Goal: Information Seeking & Learning: Learn about a topic

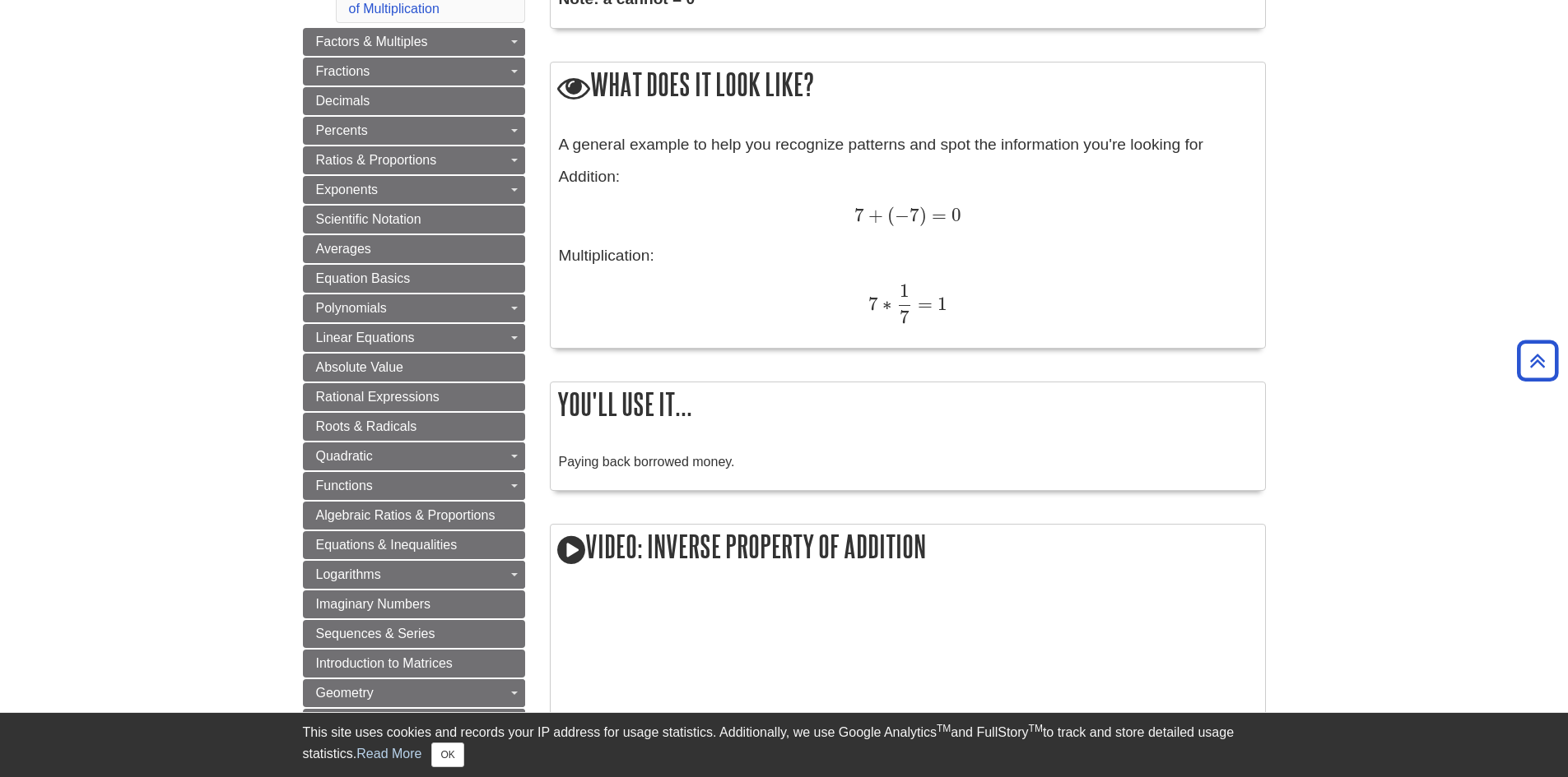
scroll to position [712, 0]
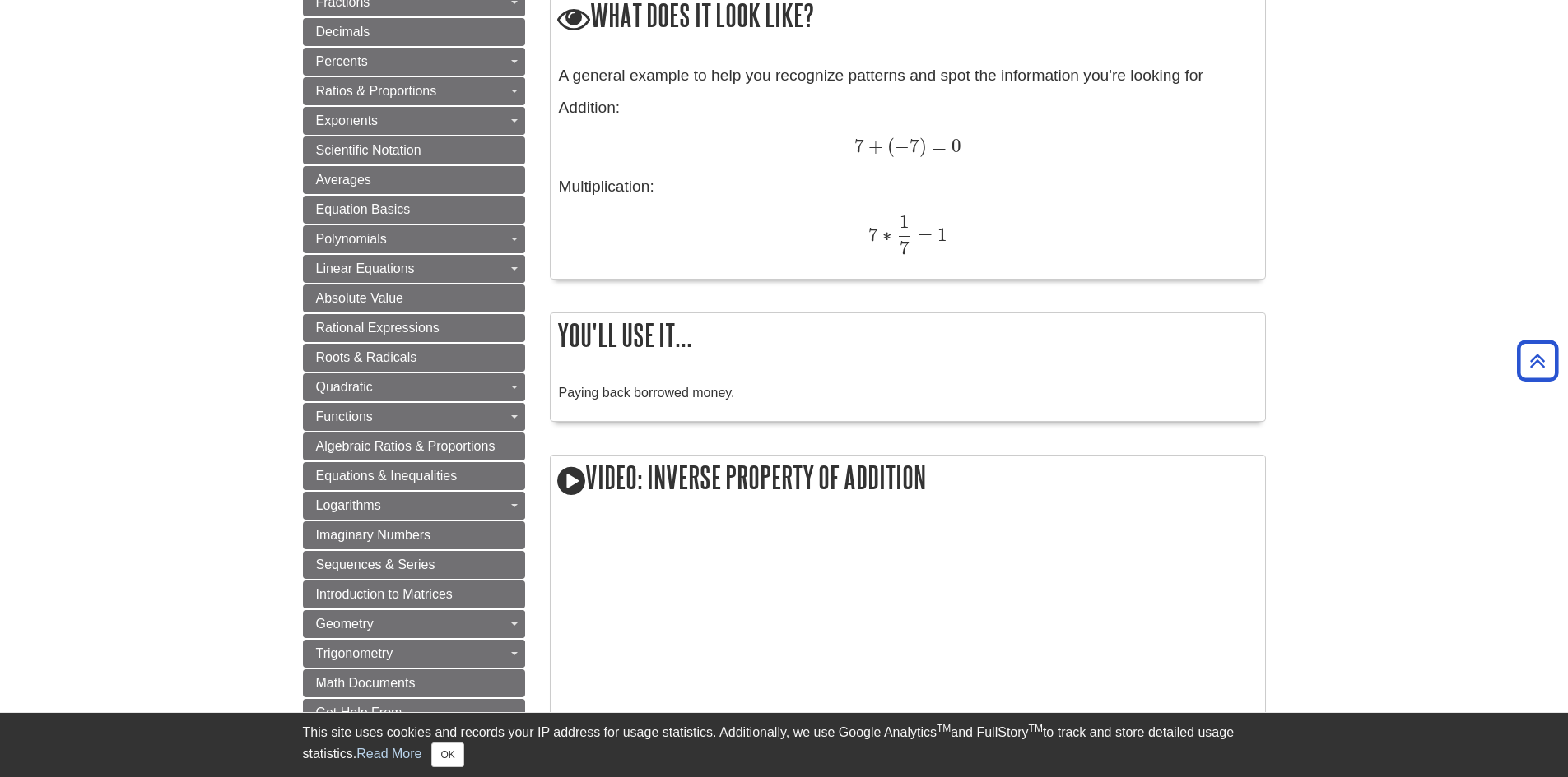
drag, startPoint x: 691, startPoint y: 396, endPoint x: 1530, endPoint y: 427, distance: 839.6
click at [693, 396] on span "Paying back borrowed money." at bounding box center [647, 393] width 176 height 14
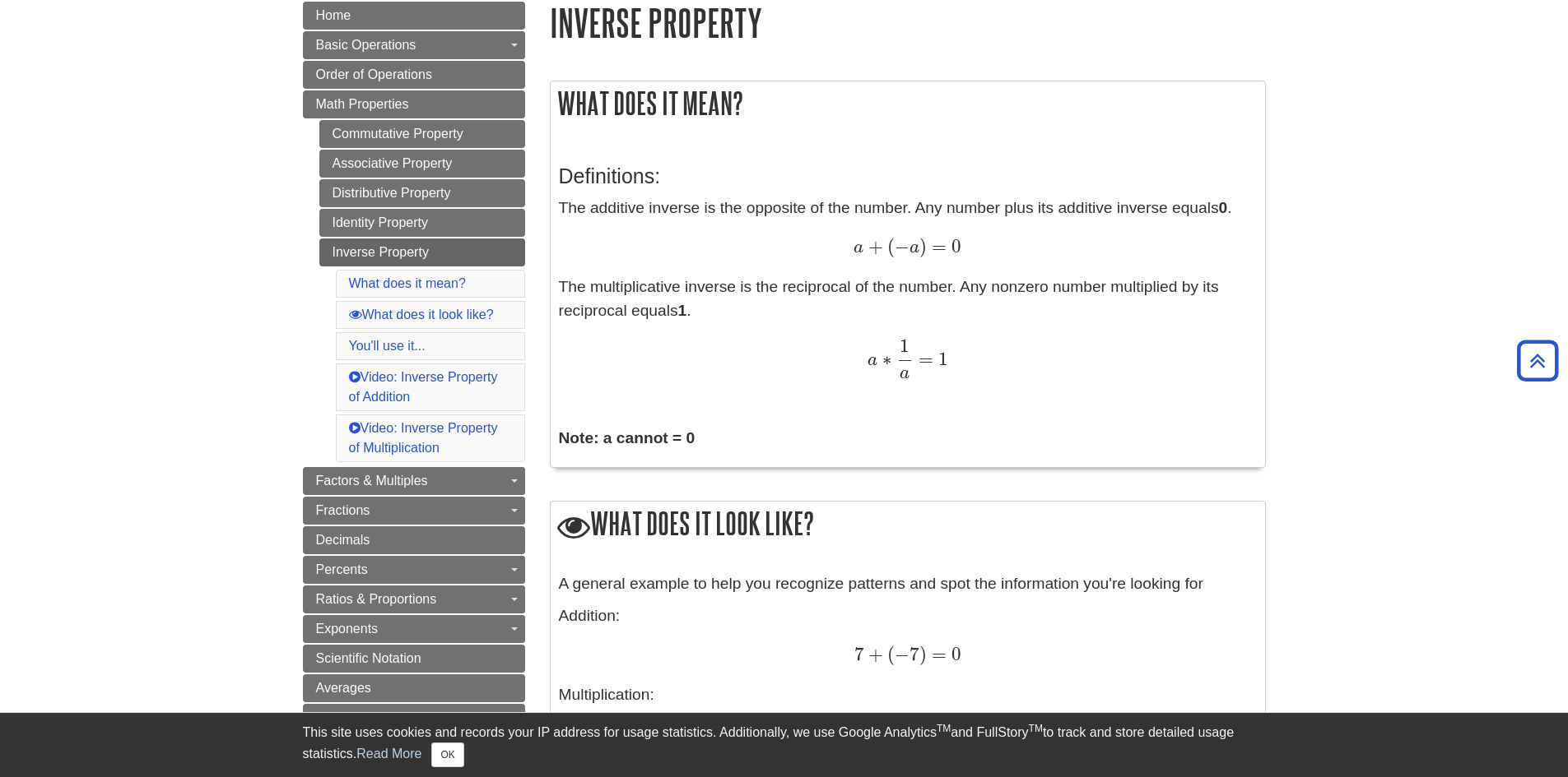
scroll to position [177, 0]
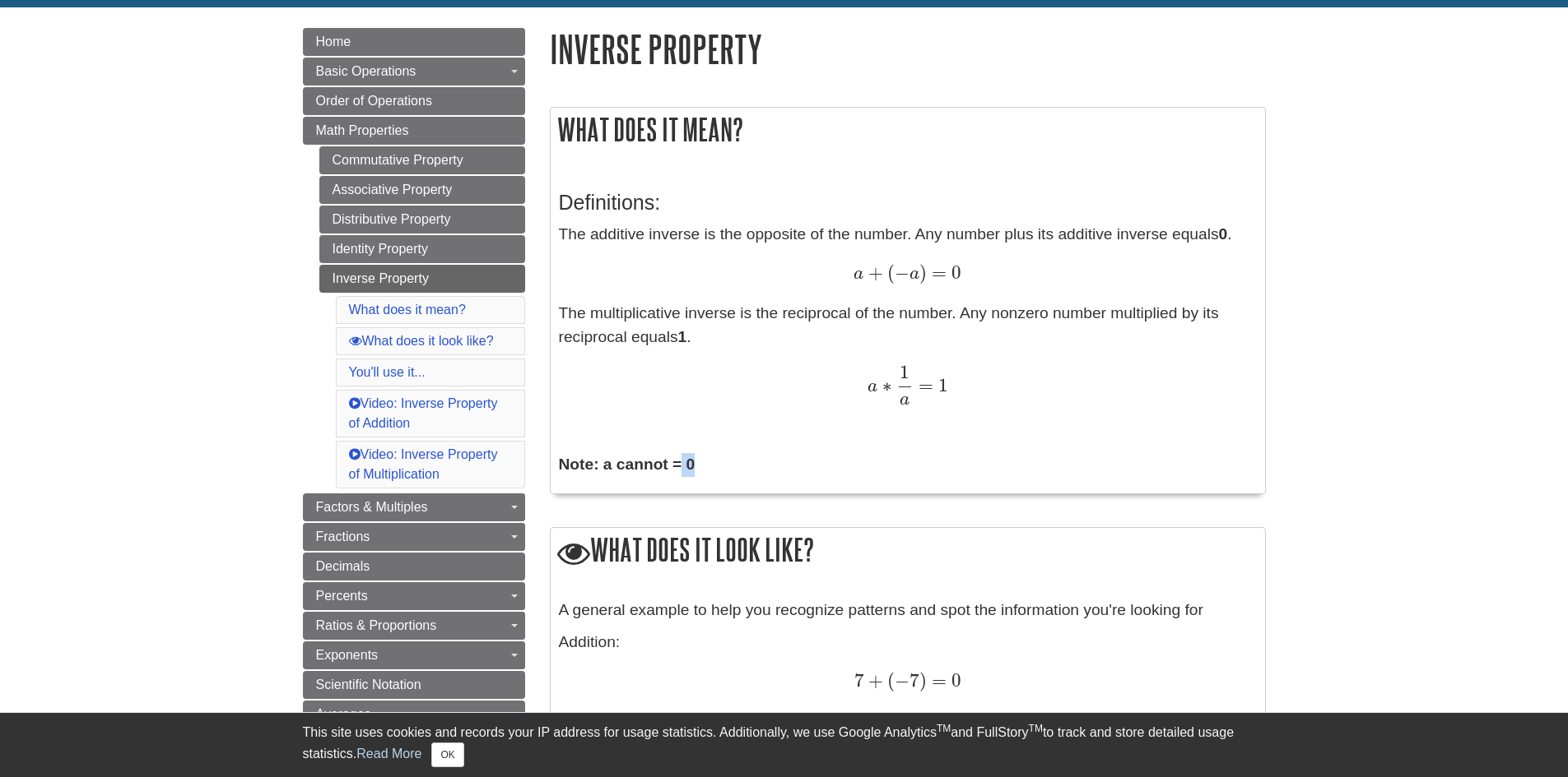
drag, startPoint x: 683, startPoint y: 460, endPoint x: 706, endPoint y: 464, distance: 23.3
click at [706, 464] on p "Note: a cannot = 0" at bounding box center [908, 465] width 698 height 24
drag, startPoint x: 690, startPoint y: 465, endPoint x: 701, endPoint y: 467, distance: 11.2
click at [701, 467] on p "Note: a cannot = 0" at bounding box center [908, 465] width 698 height 24
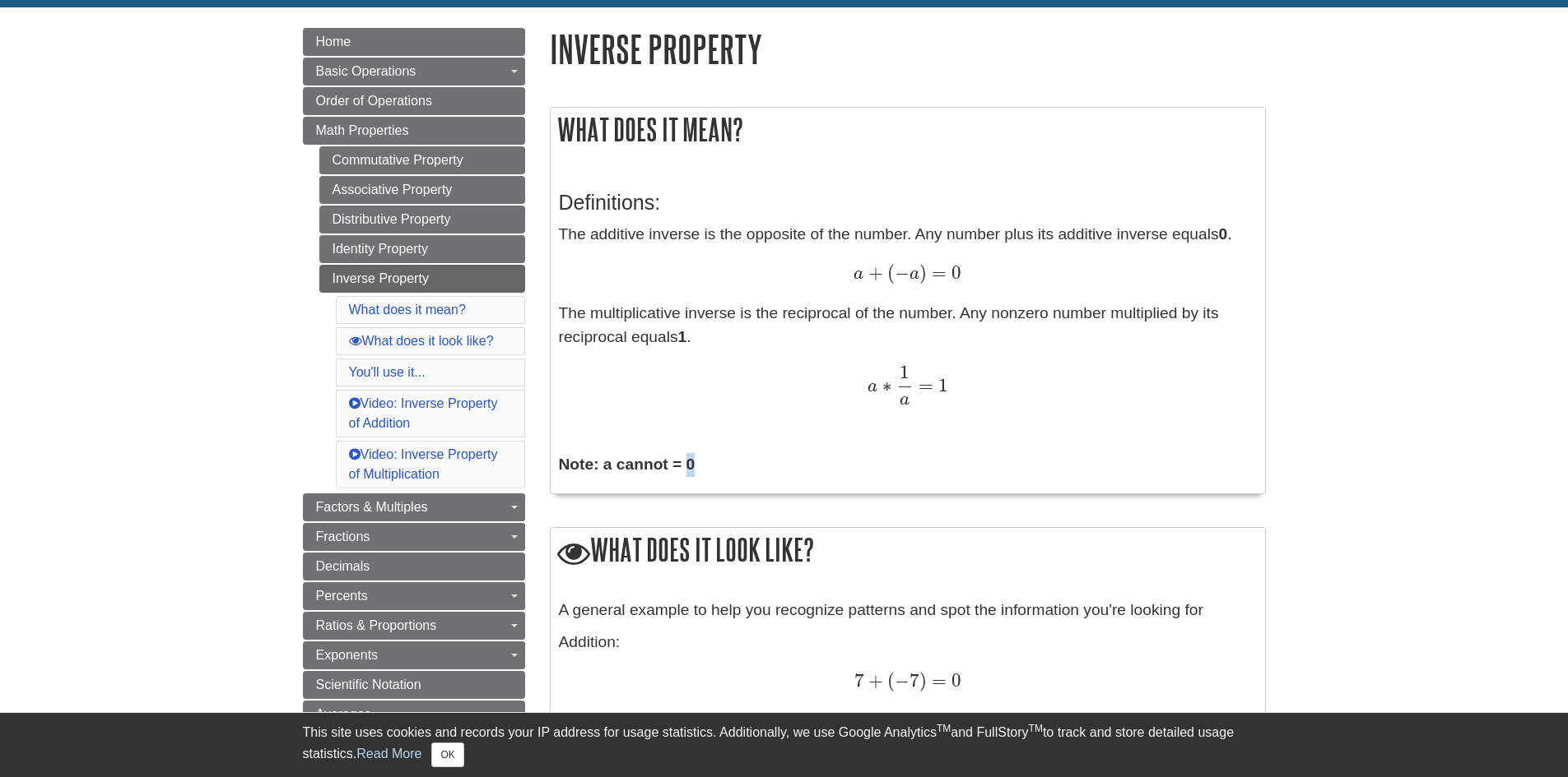
click at [701, 467] on p "Note: a cannot = 0" at bounding box center [908, 465] width 698 height 24
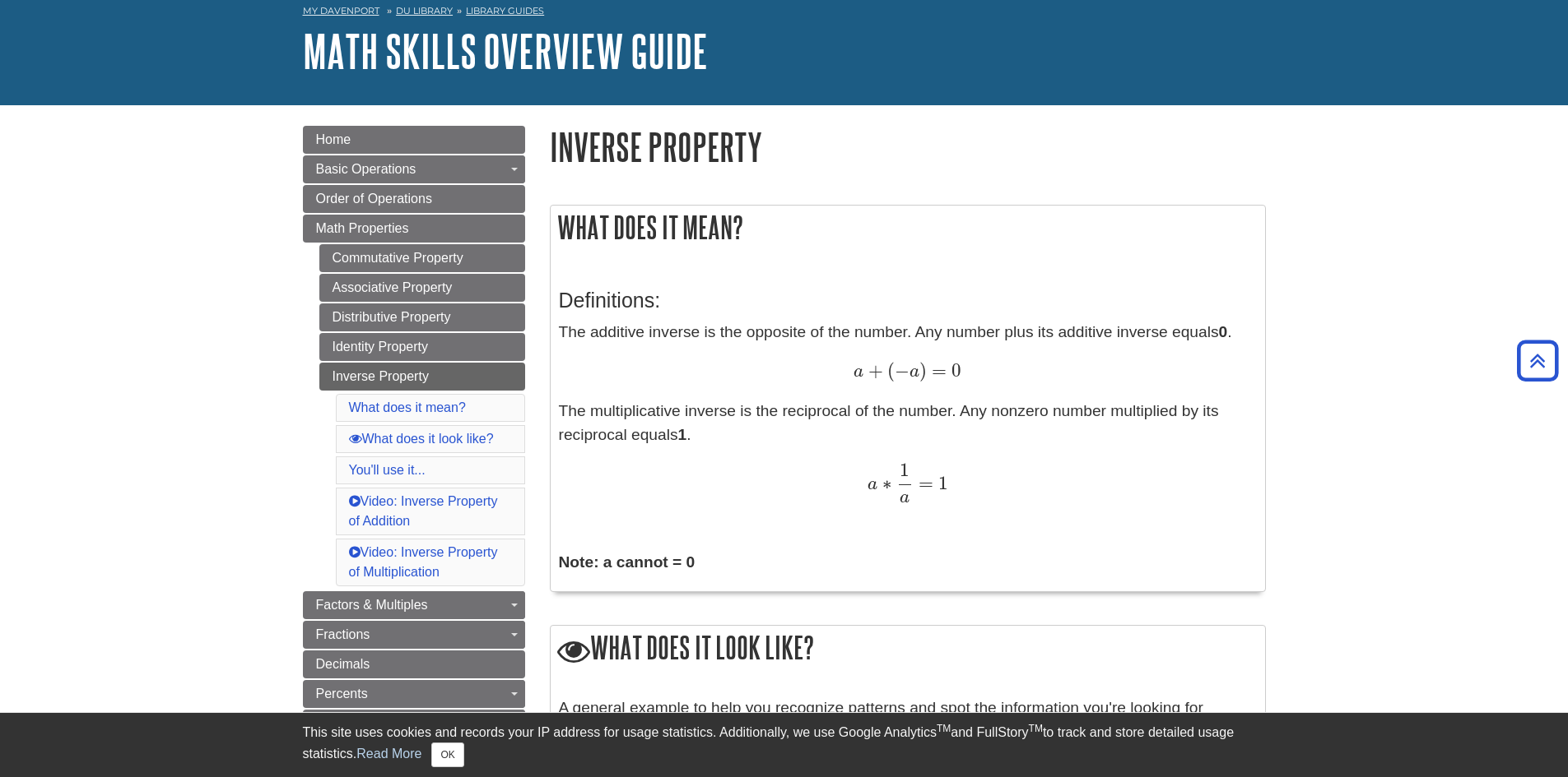
scroll to position [0, 0]
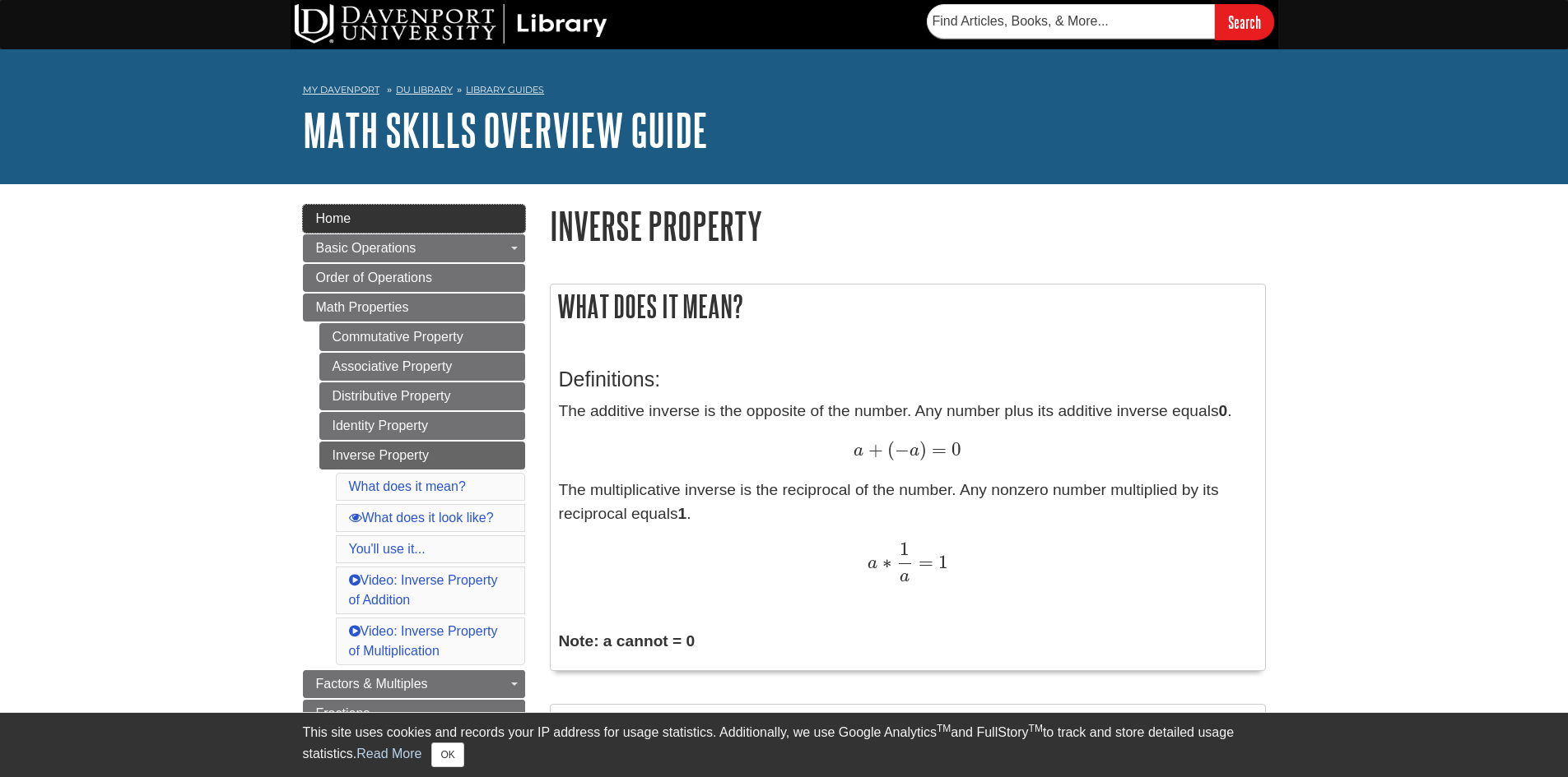
click at [350, 210] on link "Home" at bounding box center [414, 218] width 222 height 28
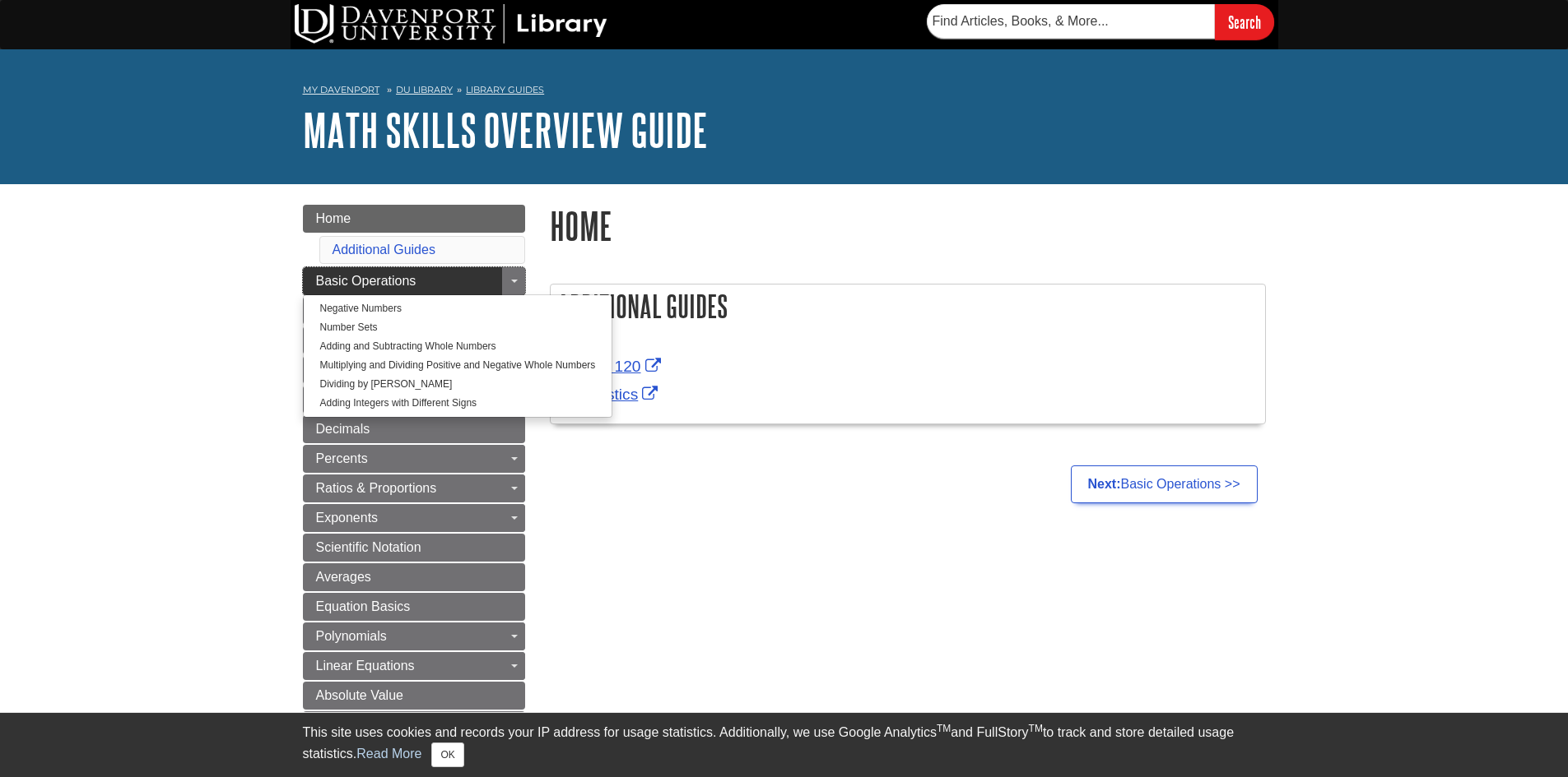
click at [412, 275] on span "Basic Operations" at bounding box center [366, 281] width 100 height 14
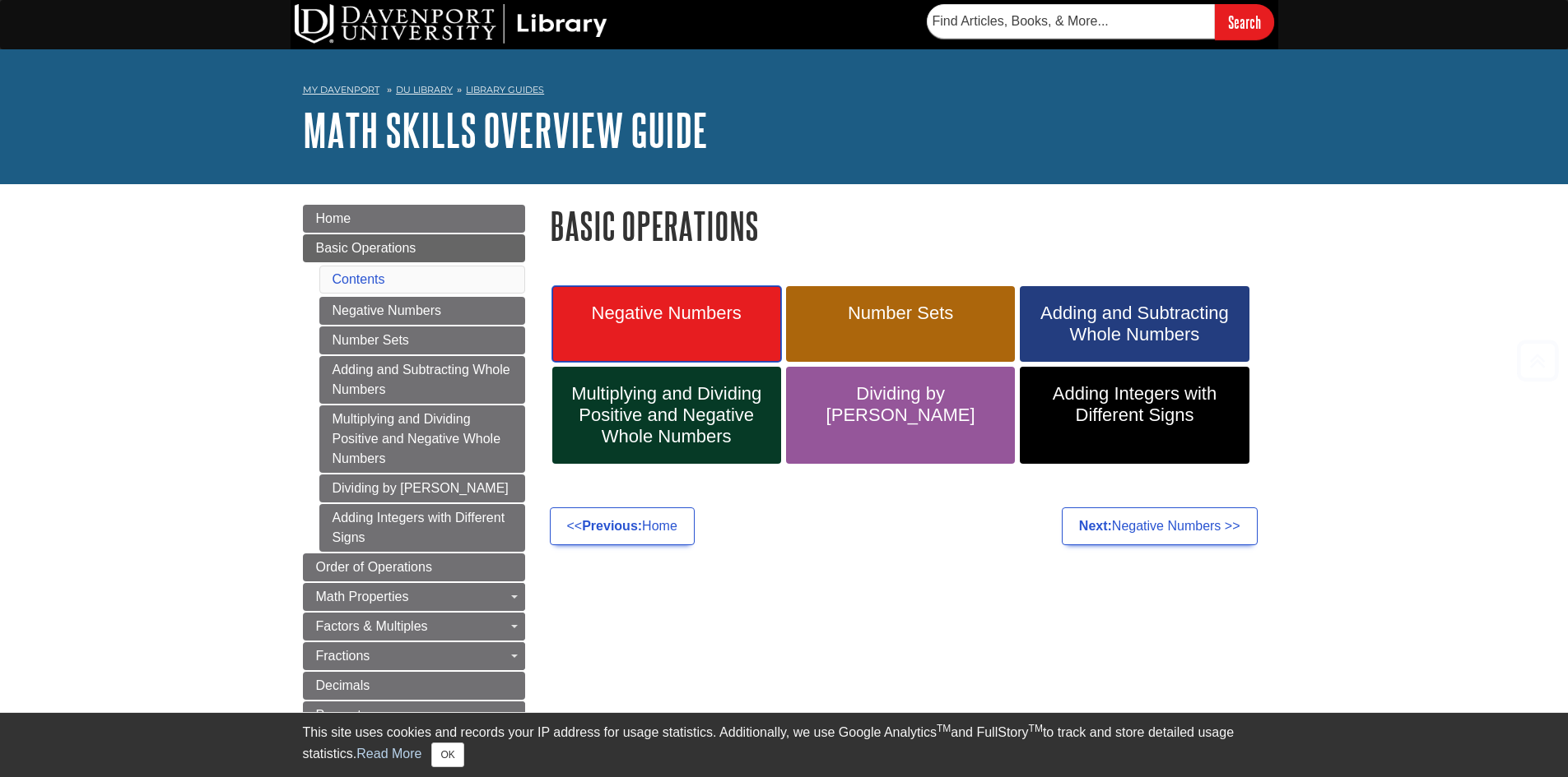
click at [638, 303] on span "Negative Numbers" at bounding box center [666, 314] width 204 height 21
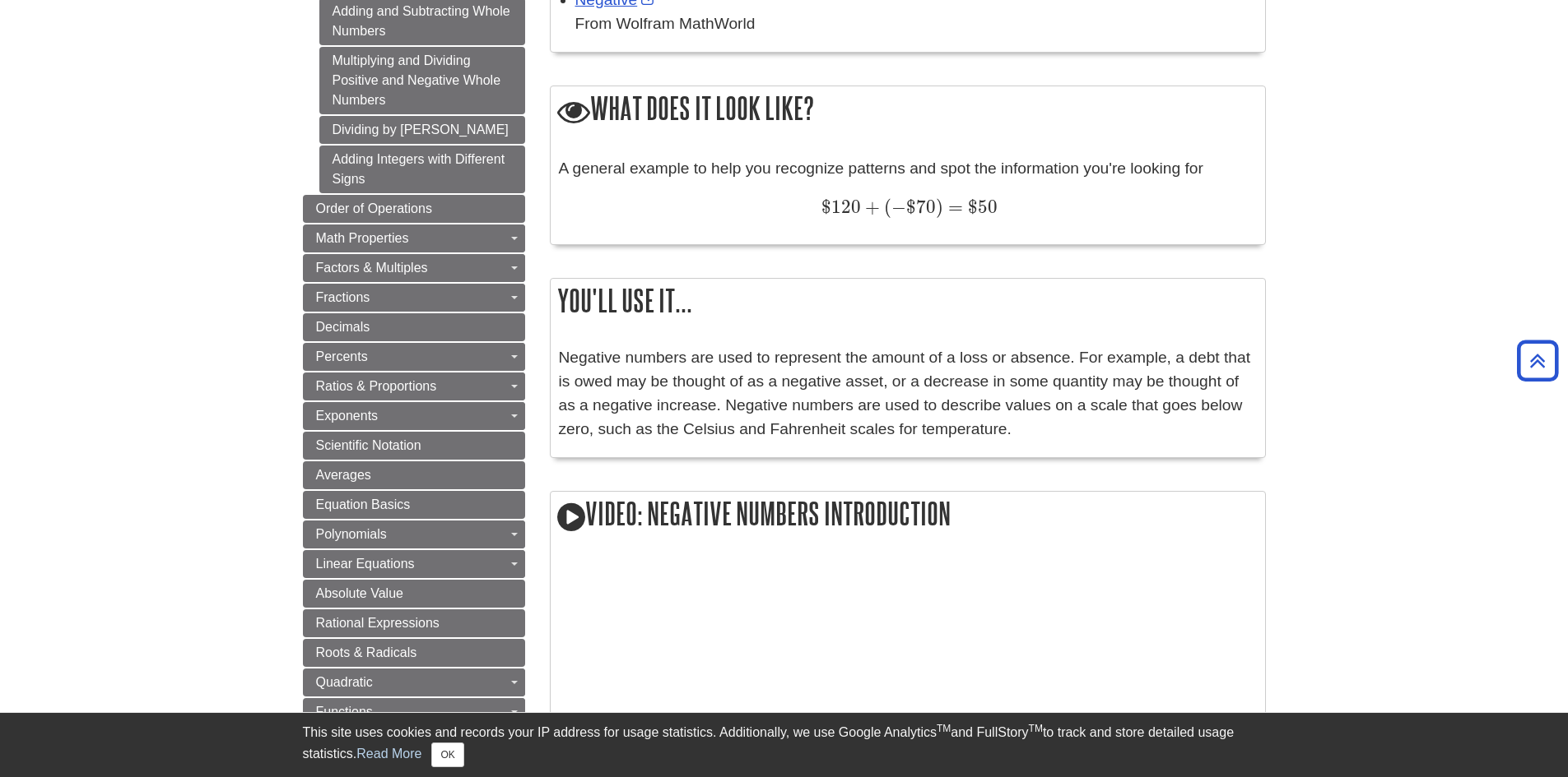
scroll to position [404, 0]
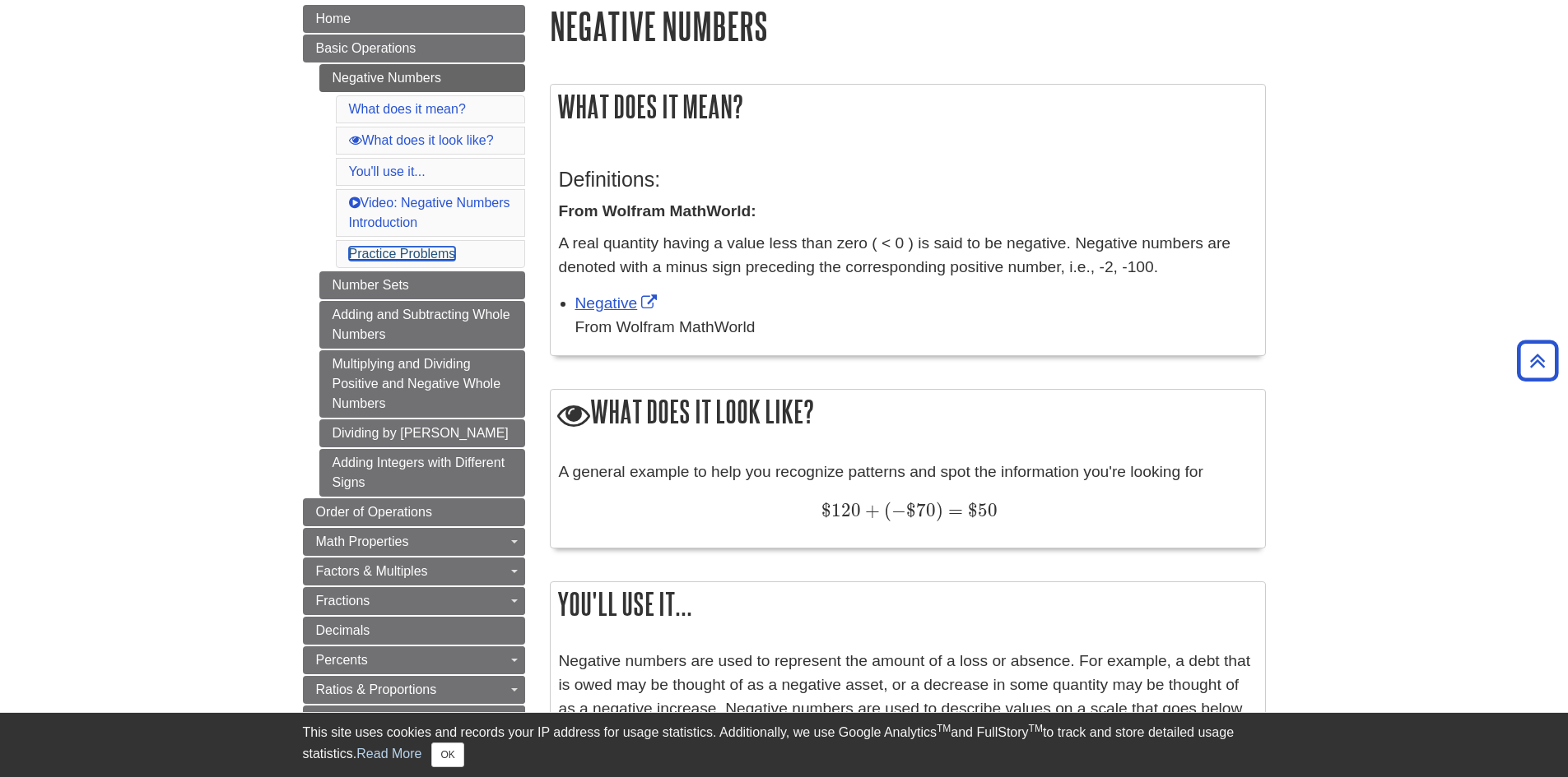
click at [403, 249] on link "Practice Problems" at bounding box center [403, 254] width 107 height 14
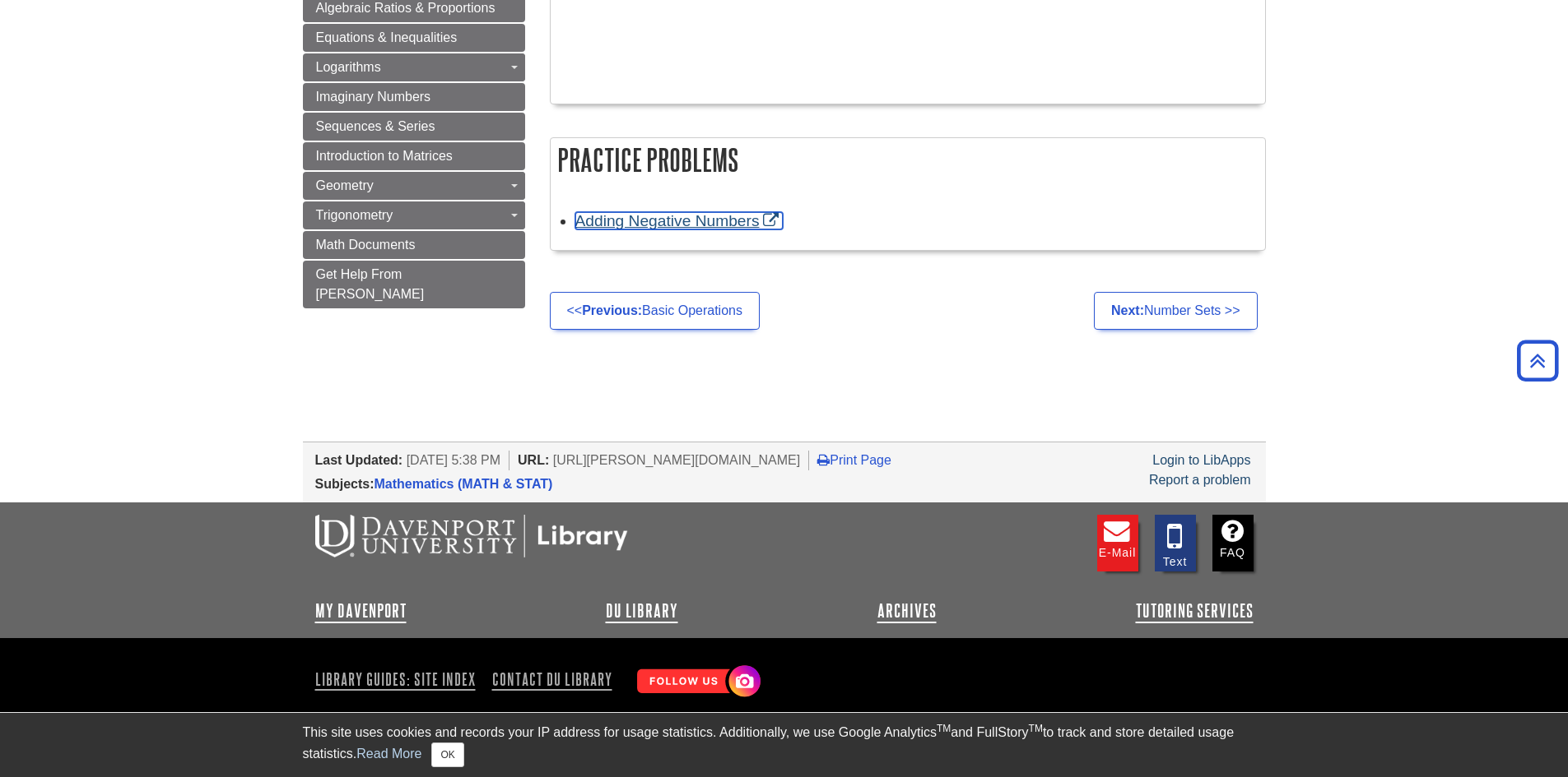
click at [665, 222] on link "Adding Negative Numbers" at bounding box center [679, 220] width 208 height 17
